Goal: Ask a question

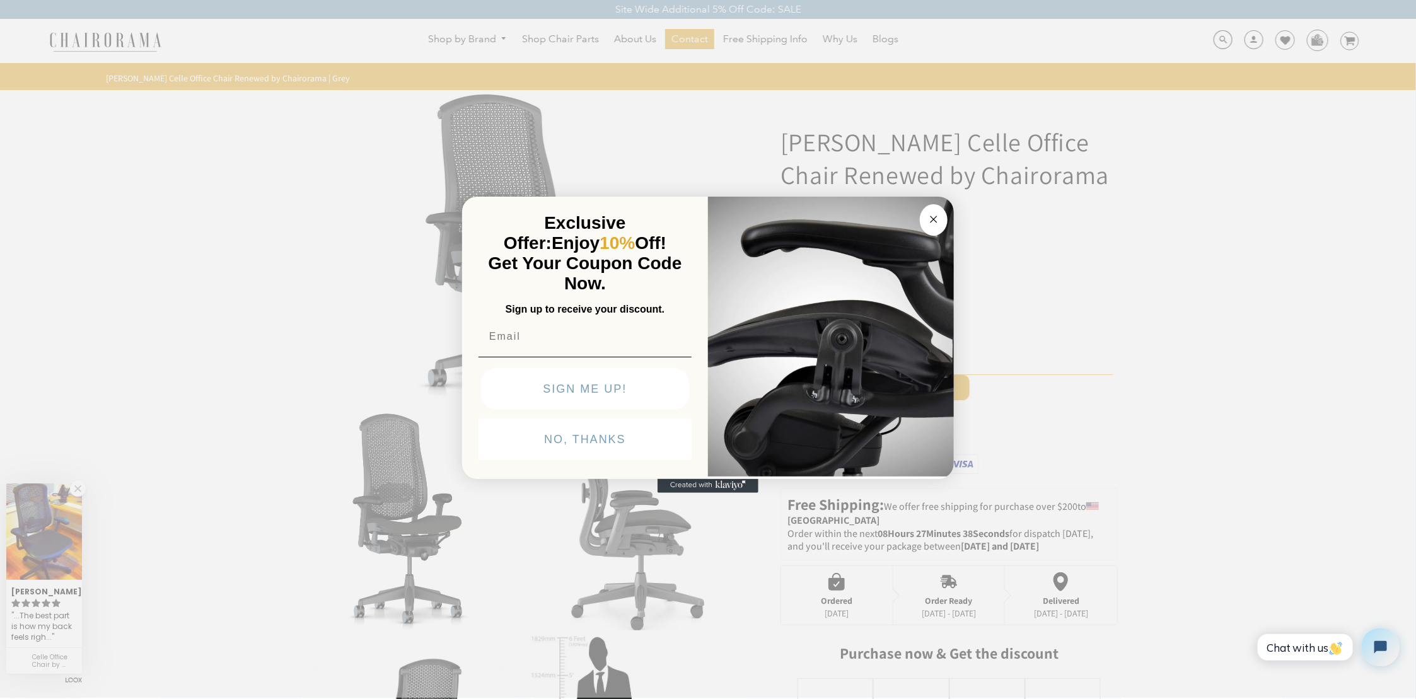
click at [936, 220] on icon "Close dialog" at bounding box center [934, 219] width 6 height 6
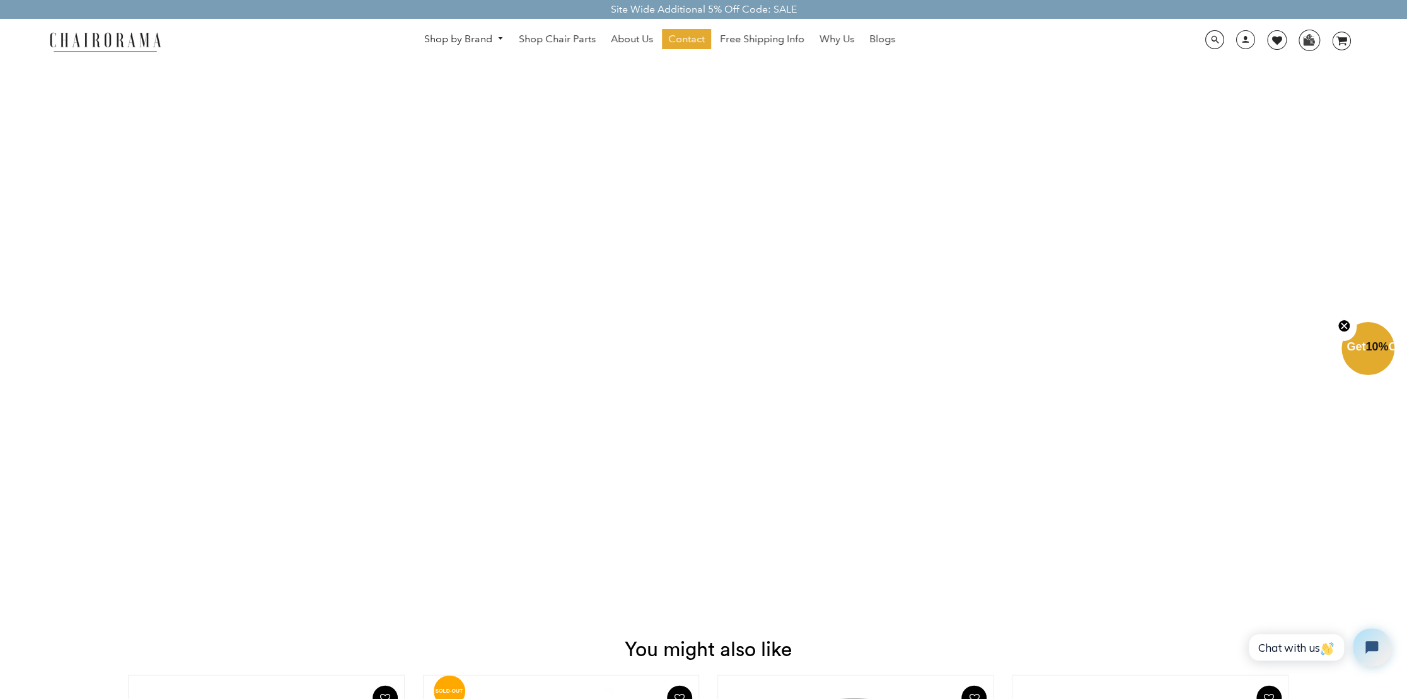
scroll to position [1324, 0]
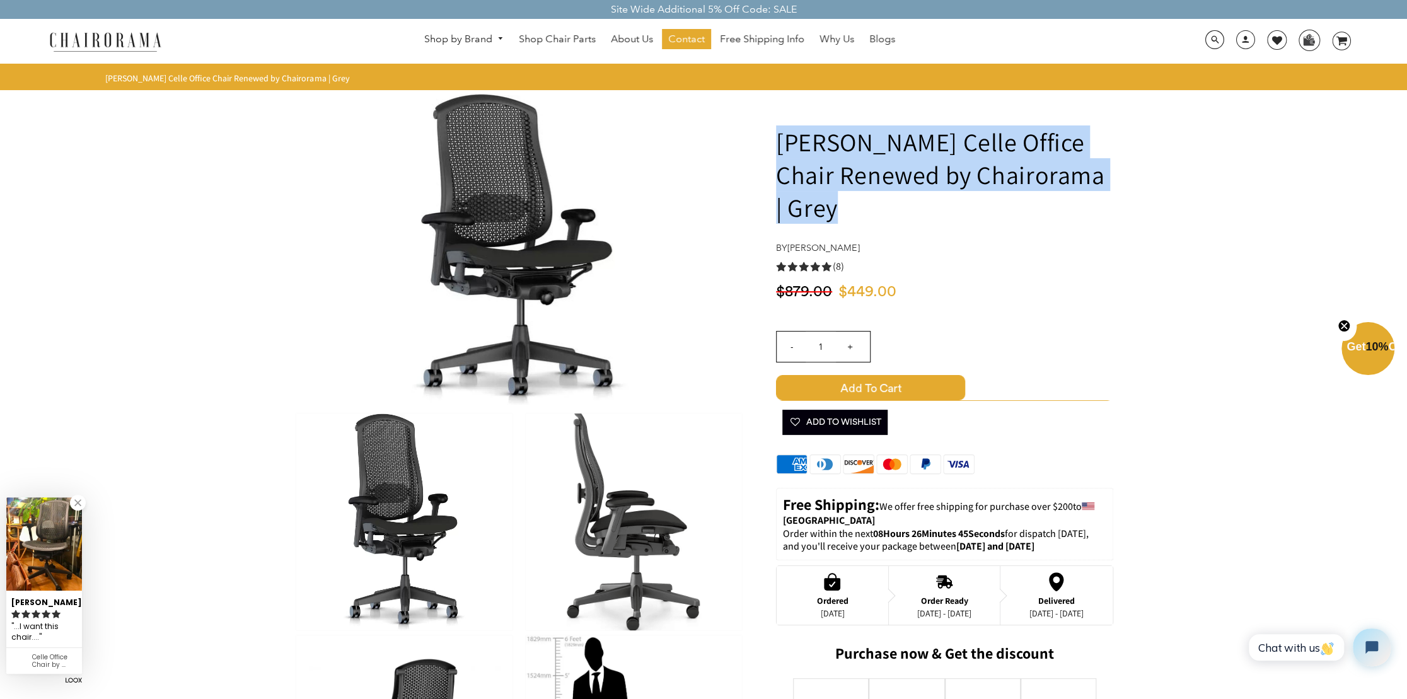
drag, startPoint x: 856, startPoint y: 214, endPoint x: 752, endPoint y: 153, distance: 120.1
click at [752, 153] on div "[PERSON_NAME] Celle Office Chair Renewed by Chairorama | Grey by [PERSON_NAME] …" at bounding box center [929, 649] width 369 height 1111
copy h1 "[PERSON_NAME] Celle Office Chair Renewed by Chairorama | Grey"
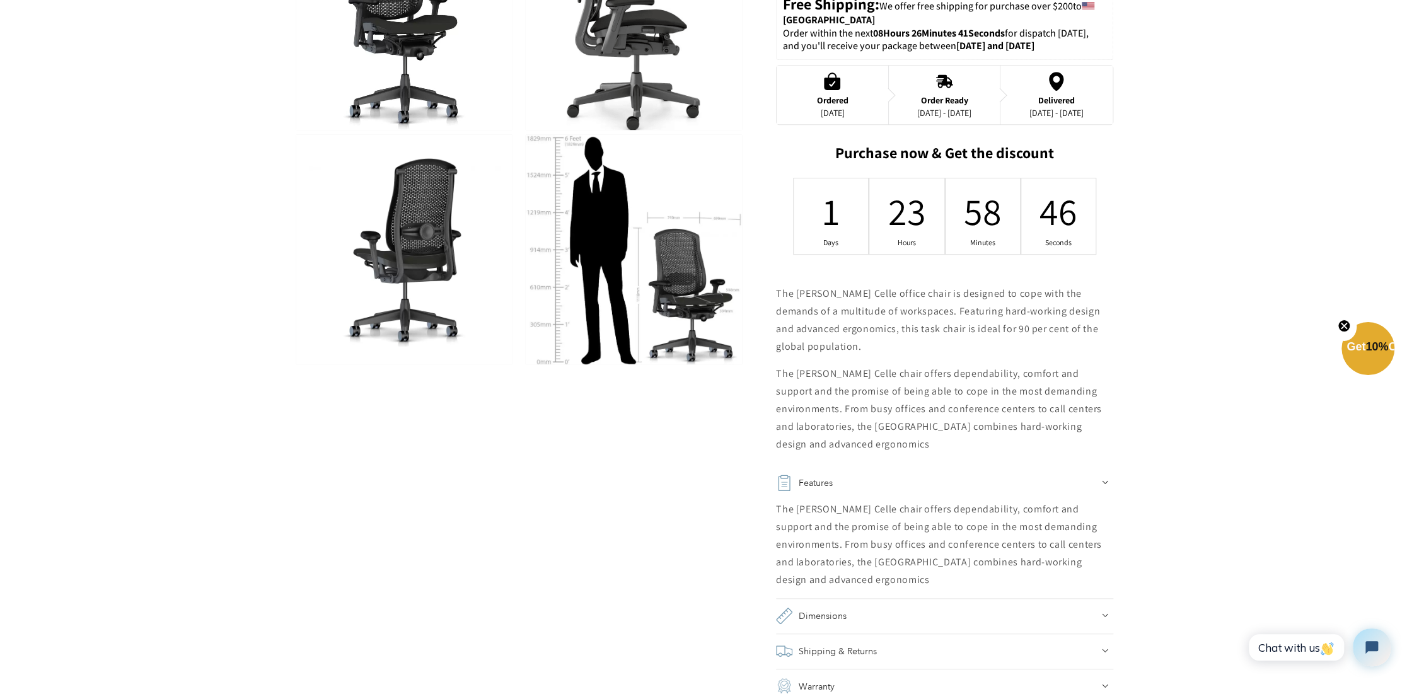
scroll to position [630, 0]
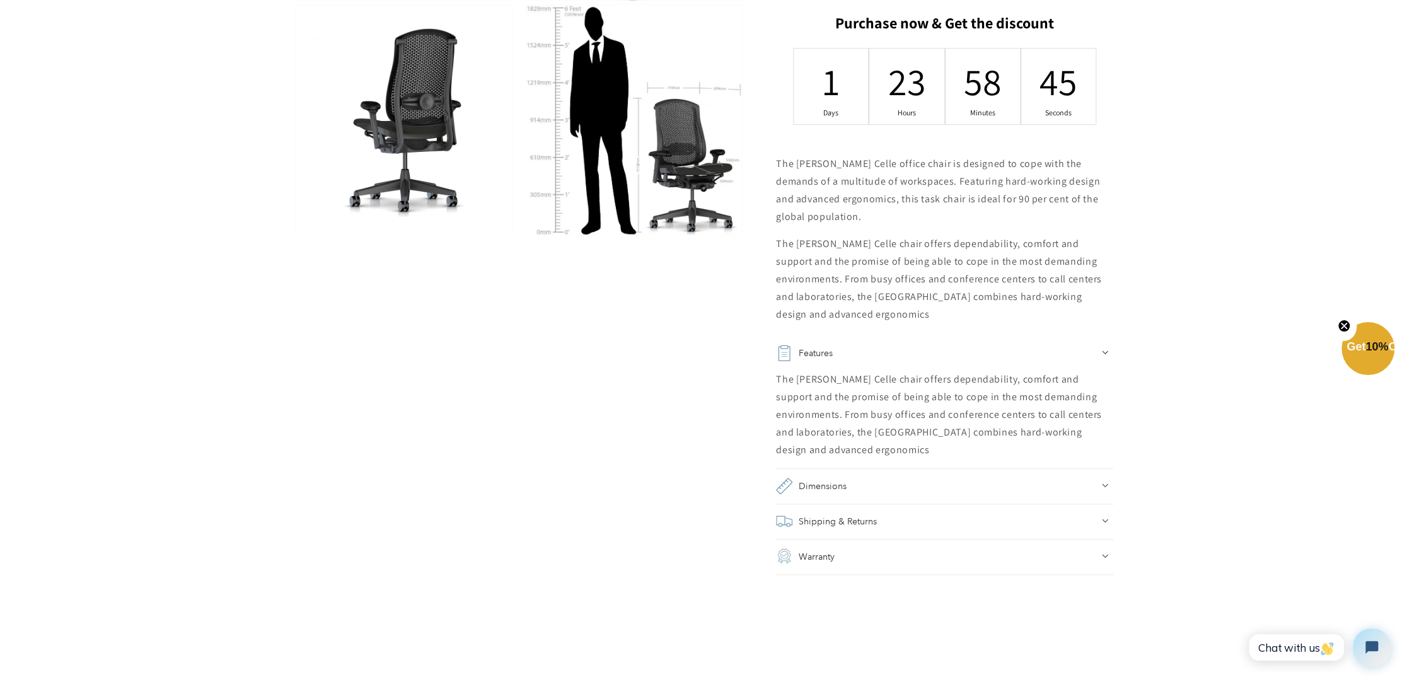
click at [878, 489] on div "Dimensions" at bounding box center [944, 486] width 337 height 18
click at [884, 549] on div "Shipping & Returns" at bounding box center [944, 549] width 337 height 18
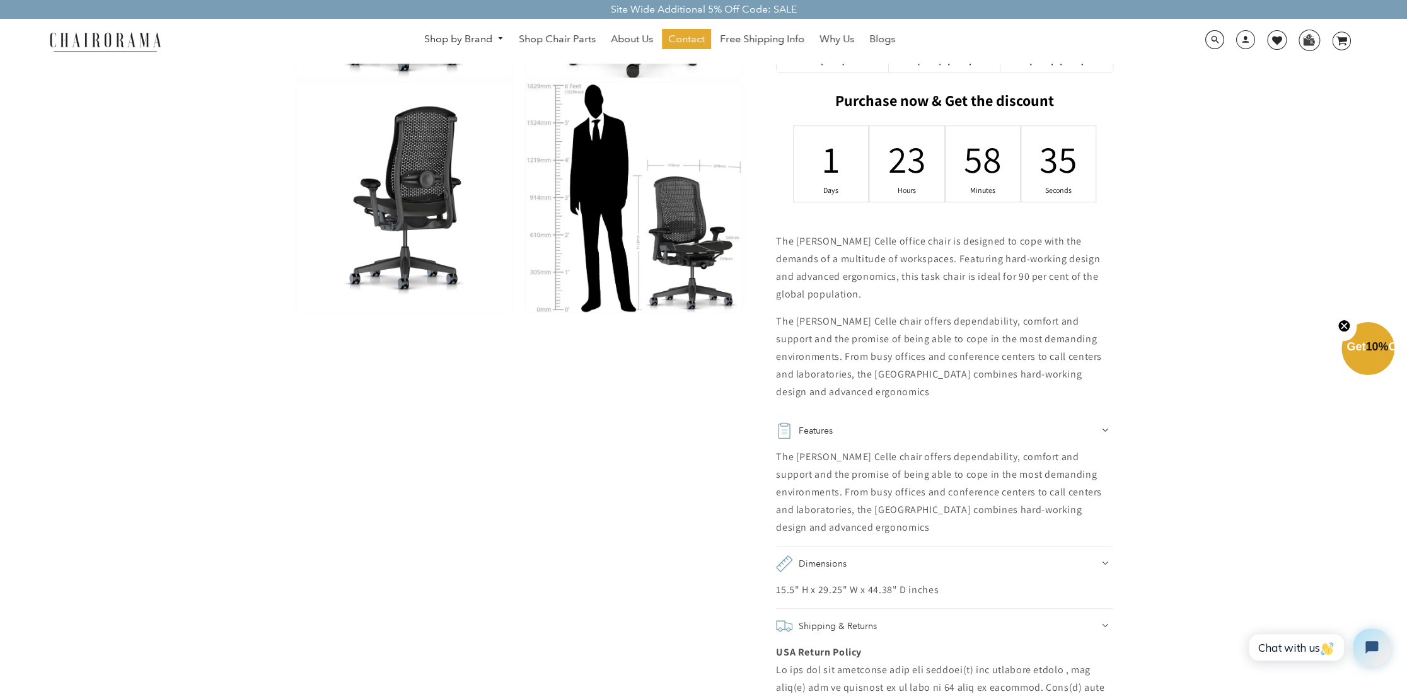
scroll to position [441, 0]
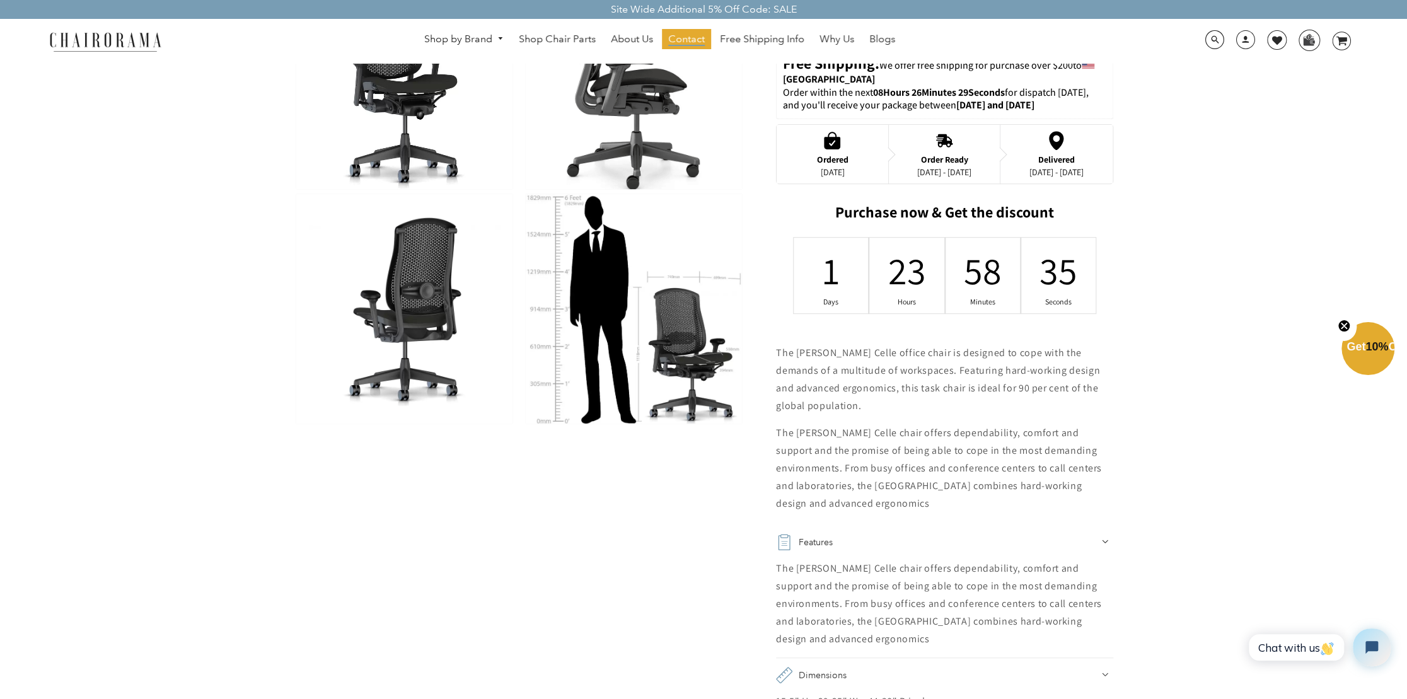
click at [685, 37] on span "Contact" at bounding box center [686, 39] width 37 height 13
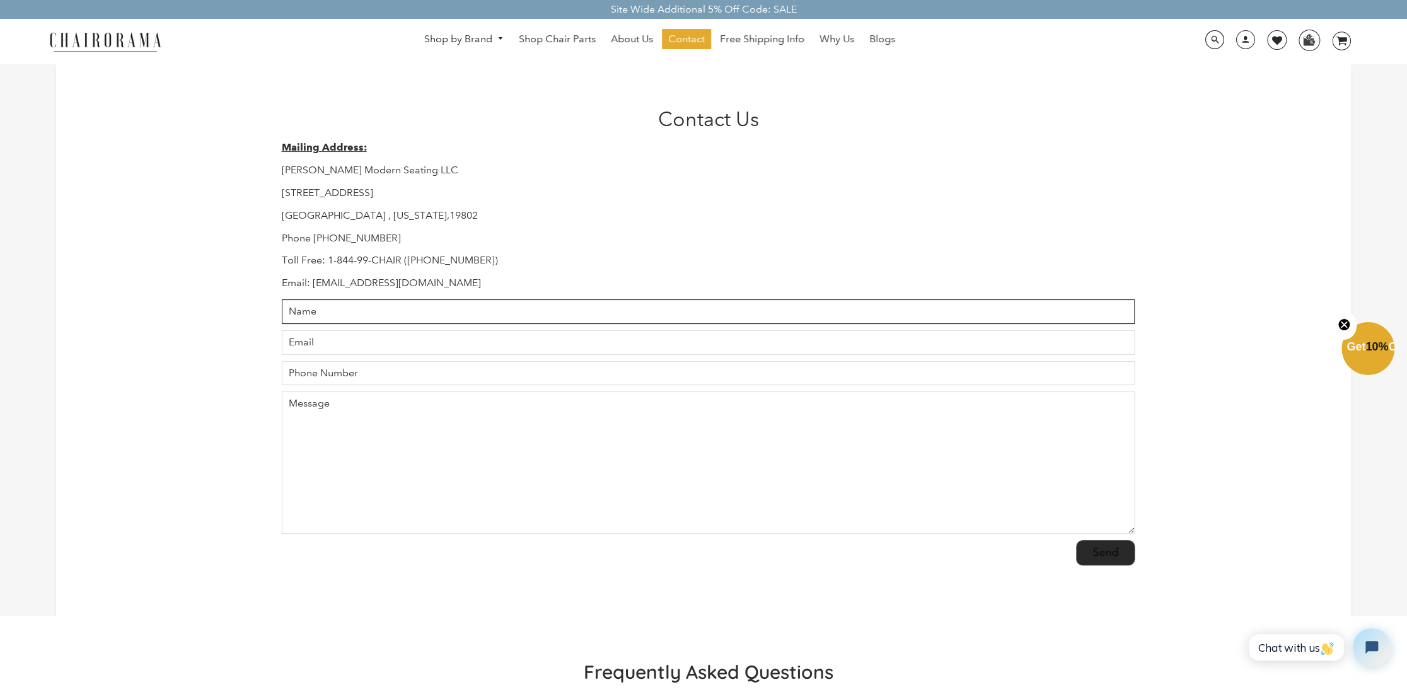
click at [523, 310] on input "Name" at bounding box center [709, 311] width 854 height 25
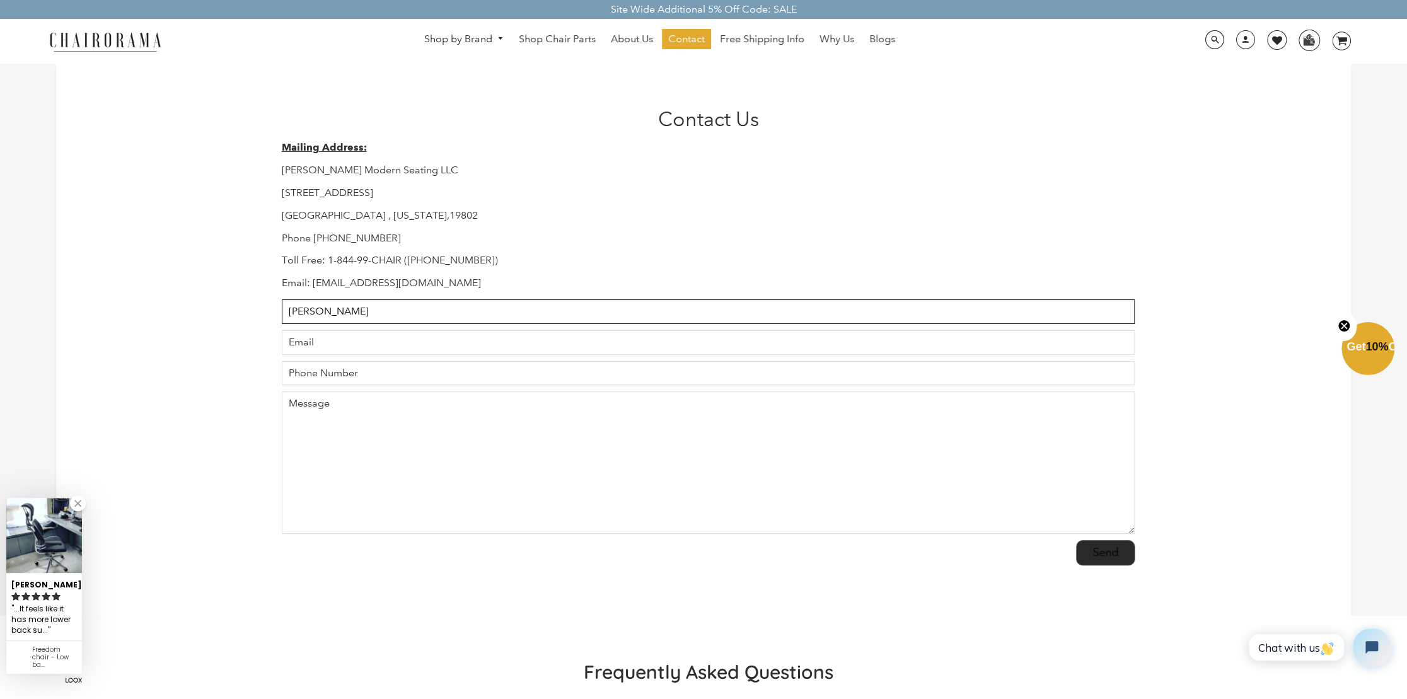
type input "Adam Packer"
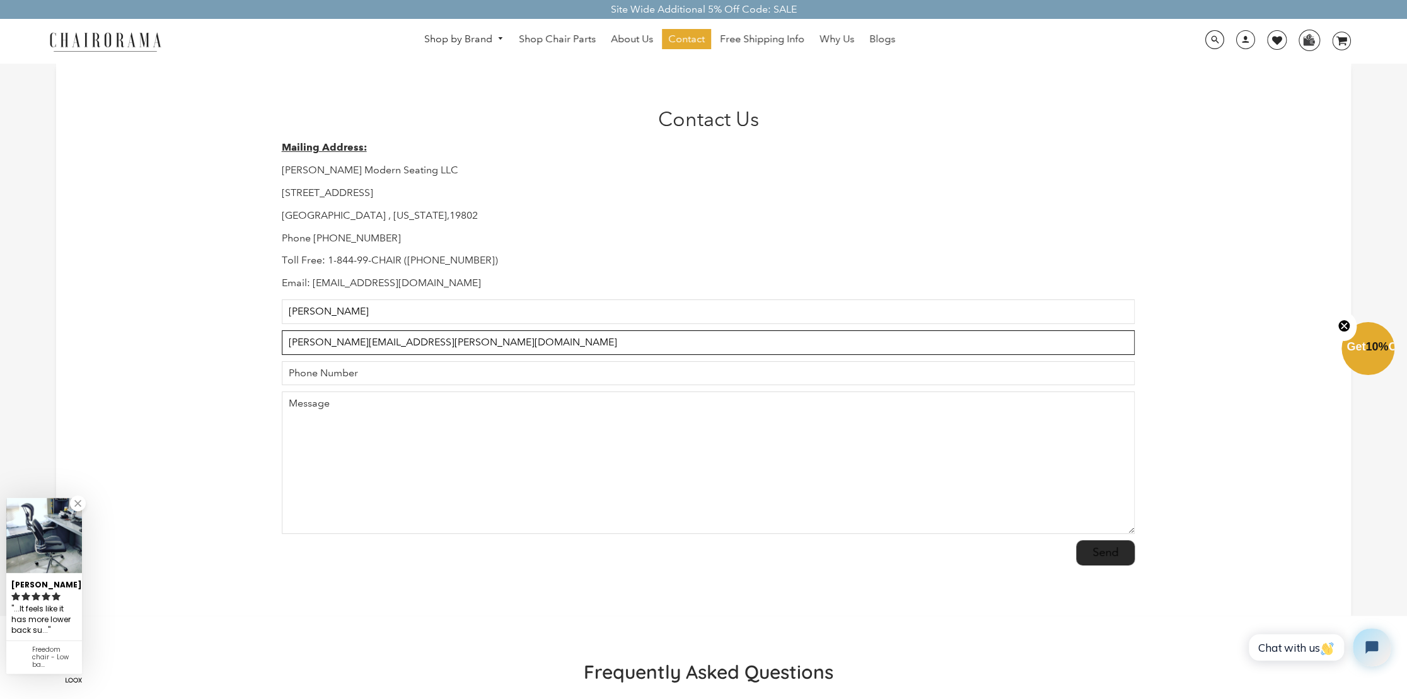
type input "adam.packer@outlook.com"
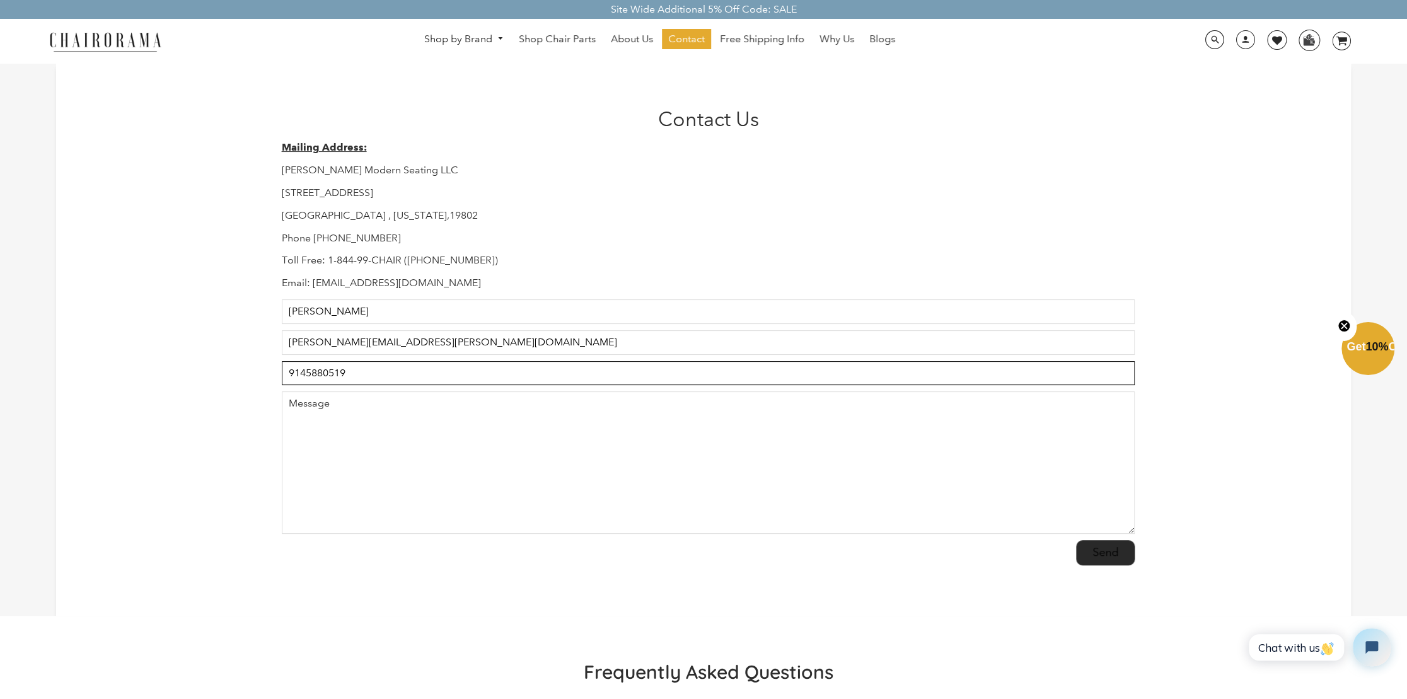
type input "9145880519"
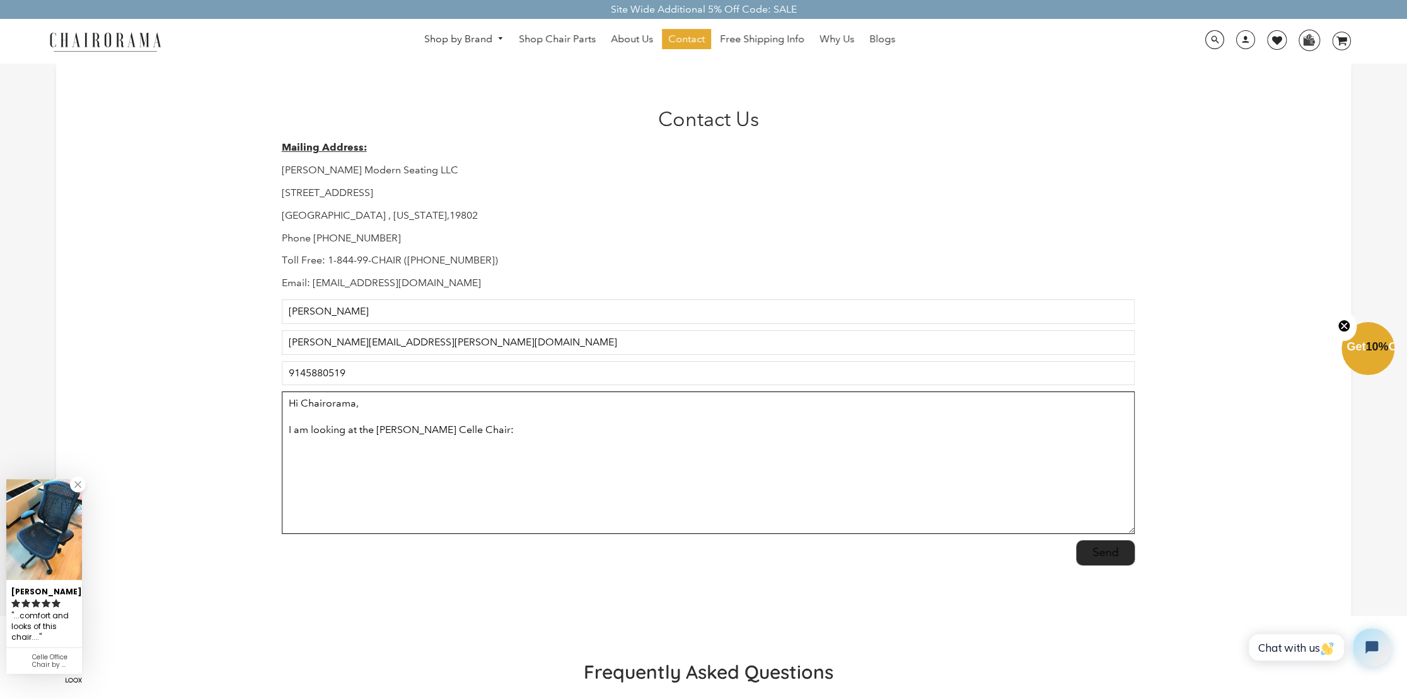
paste textarea "[PERSON_NAME] Celle Office Chair Renewed by Chairorama | Grey"
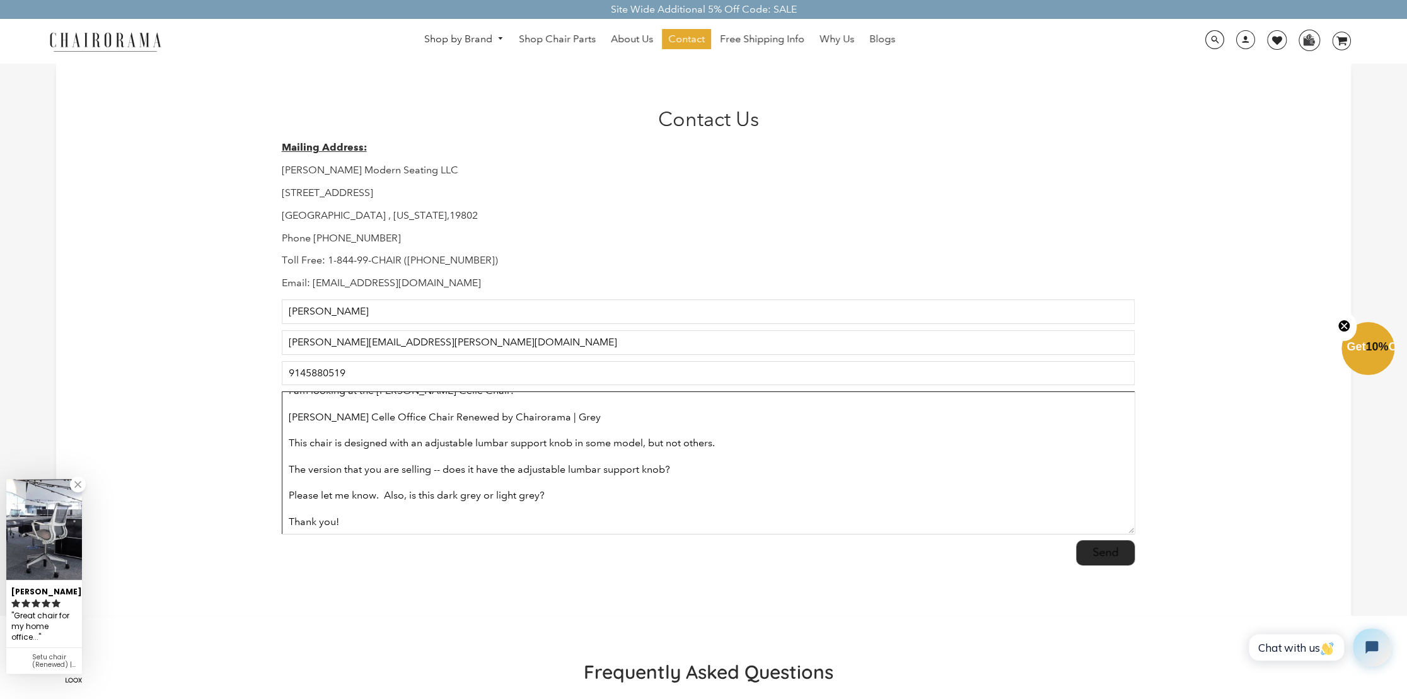
scroll to position [59, 0]
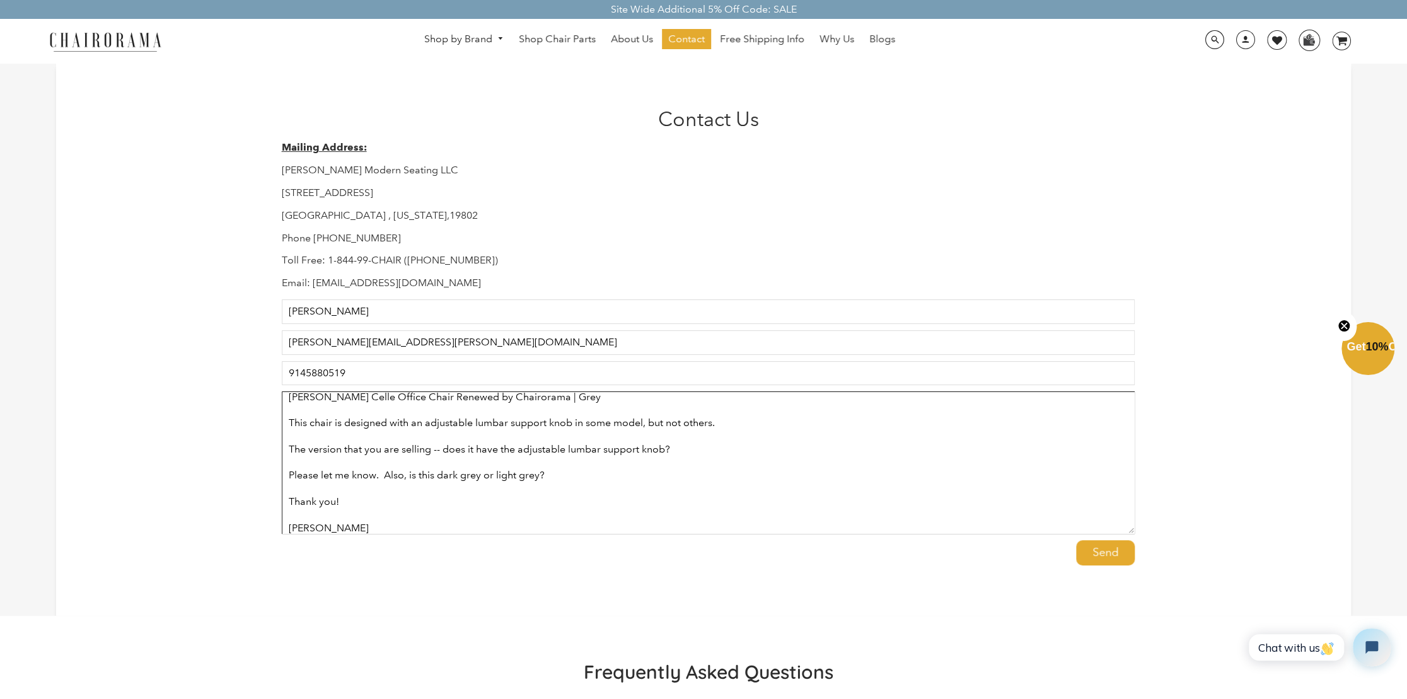
type textarea "Hi Chairorama, I am looking at the Herman Miller Celle Chair: Herman Miller Cel…"
click at [1107, 554] on input "Send" at bounding box center [1105, 552] width 59 height 25
